Goal: Entertainment & Leisure: Consume media (video, audio)

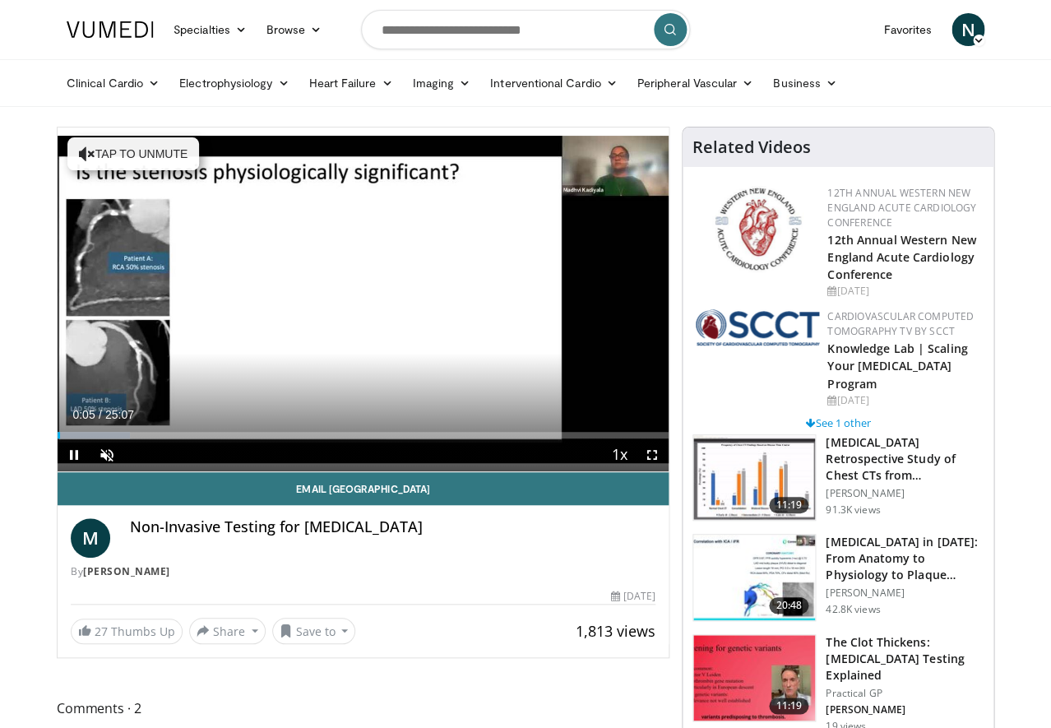
click at [596, 456] on span "Video Player" at bounding box center [652, 454] width 33 height 33
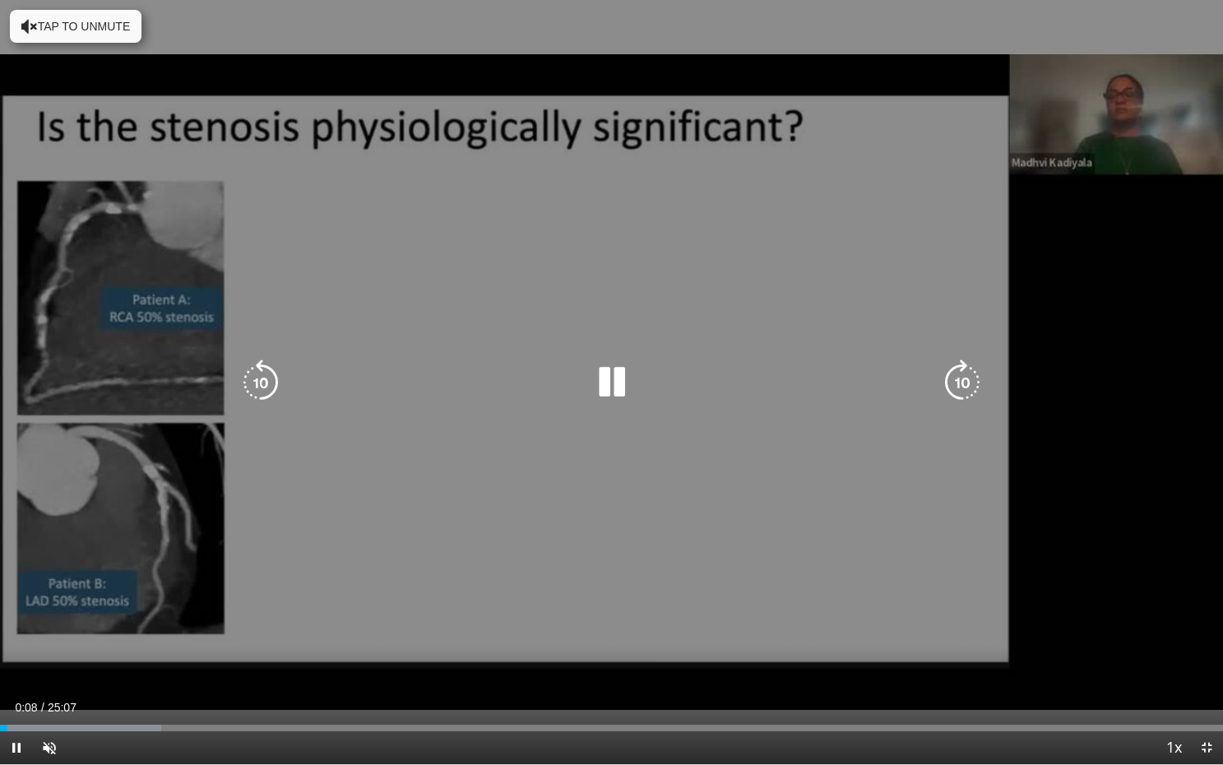
click at [340, 365] on div "10 seconds Tap to unmute" at bounding box center [611, 382] width 1223 height 764
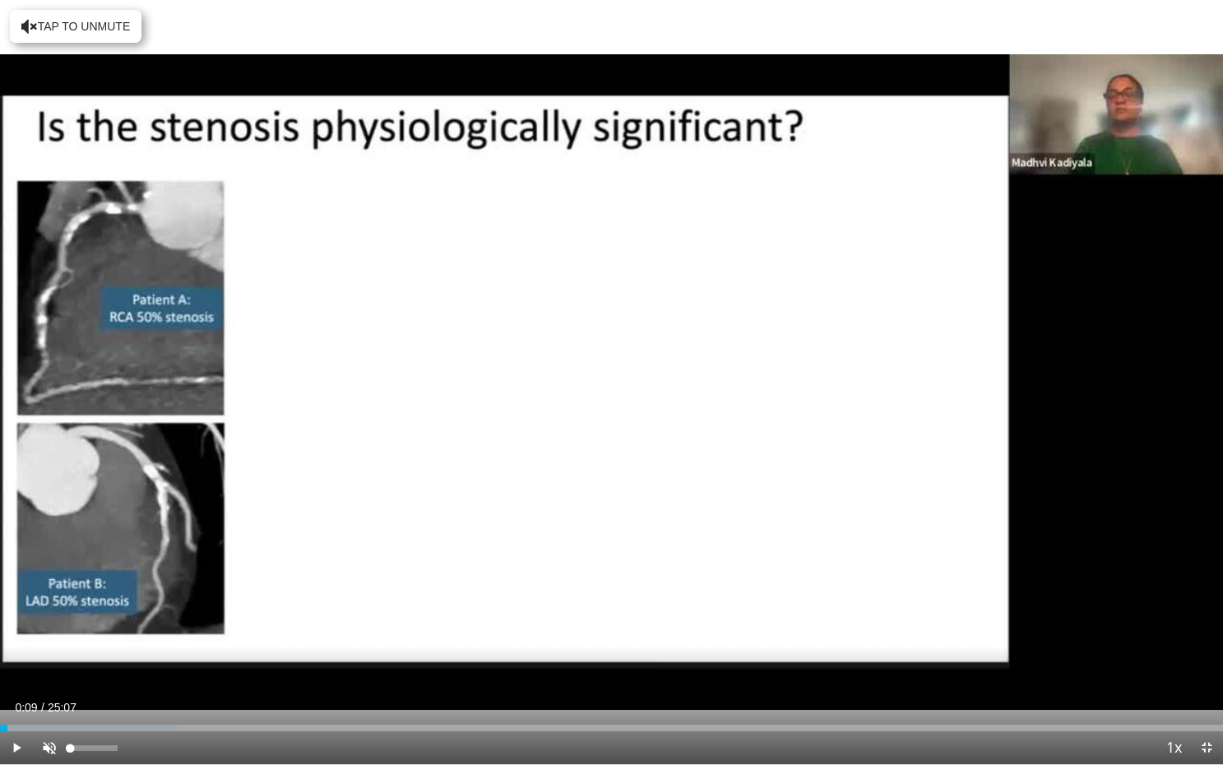
click at [51, 643] on span "Video Player" at bounding box center [49, 747] width 33 height 33
click at [15, 643] on span "Video Player" at bounding box center [16, 747] width 33 height 33
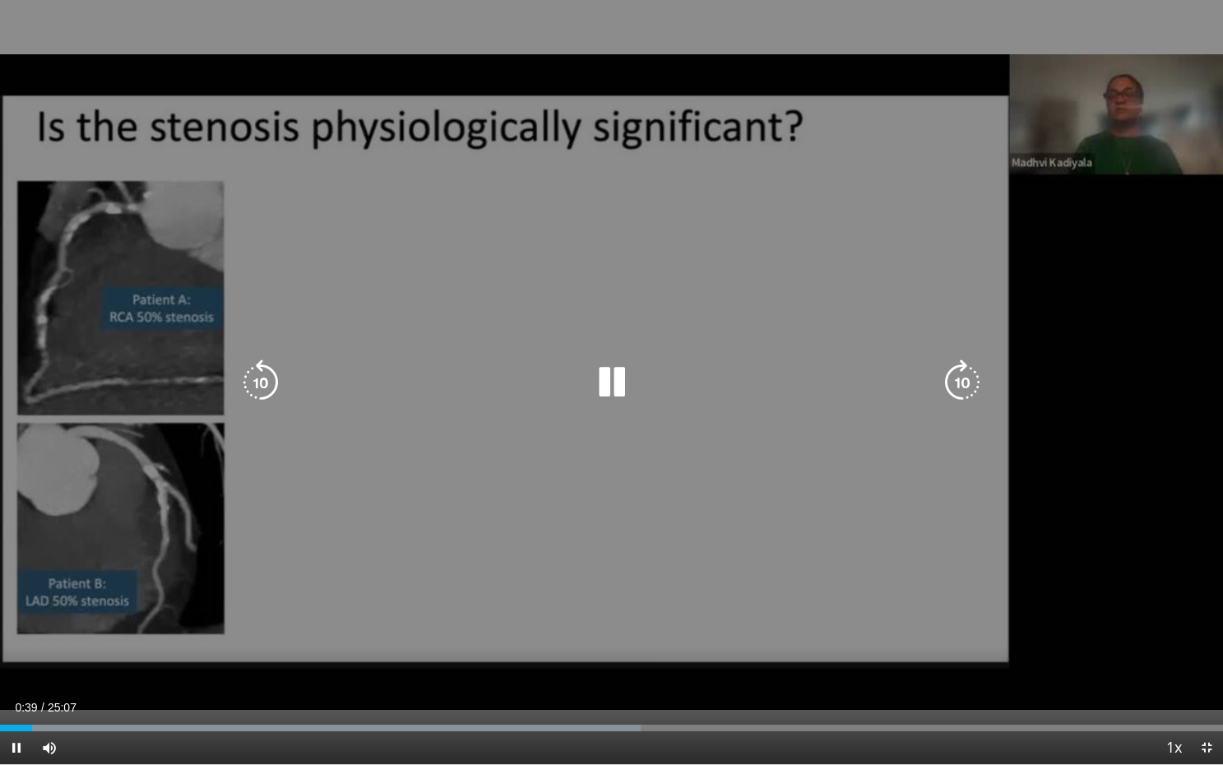
click at [596, 383] on icon "Video Player" at bounding box center [612, 382] width 46 height 46
